Goal: Task Accomplishment & Management: Manage account settings

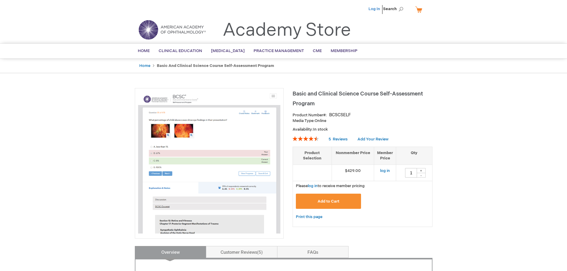
click at [376, 9] on link "Log In" at bounding box center [374, 9] width 12 height 5
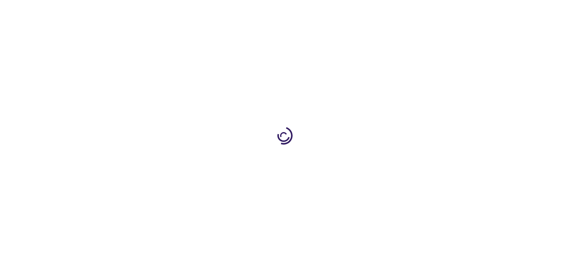
type input "1"
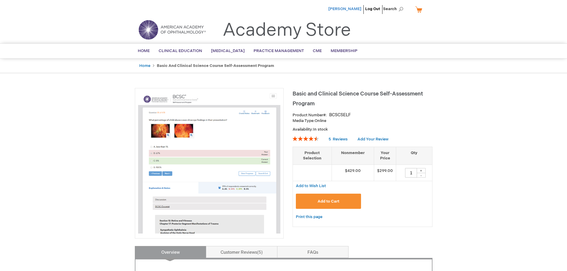
click at [347, 8] on span "[PERSON_NAME]" at bounding box center [344, 9] width 33 height 5
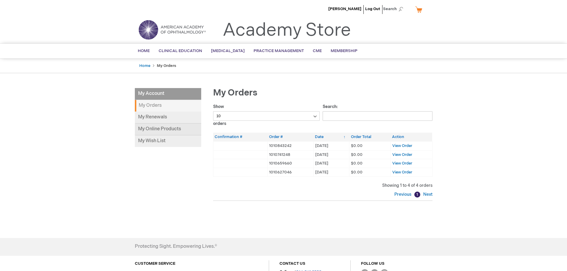
click at [167, 130] on link "My Online Products" at bounding box center [168, 129] width 66 height 12
